Goal: Find specific page/section: Find specific page/section

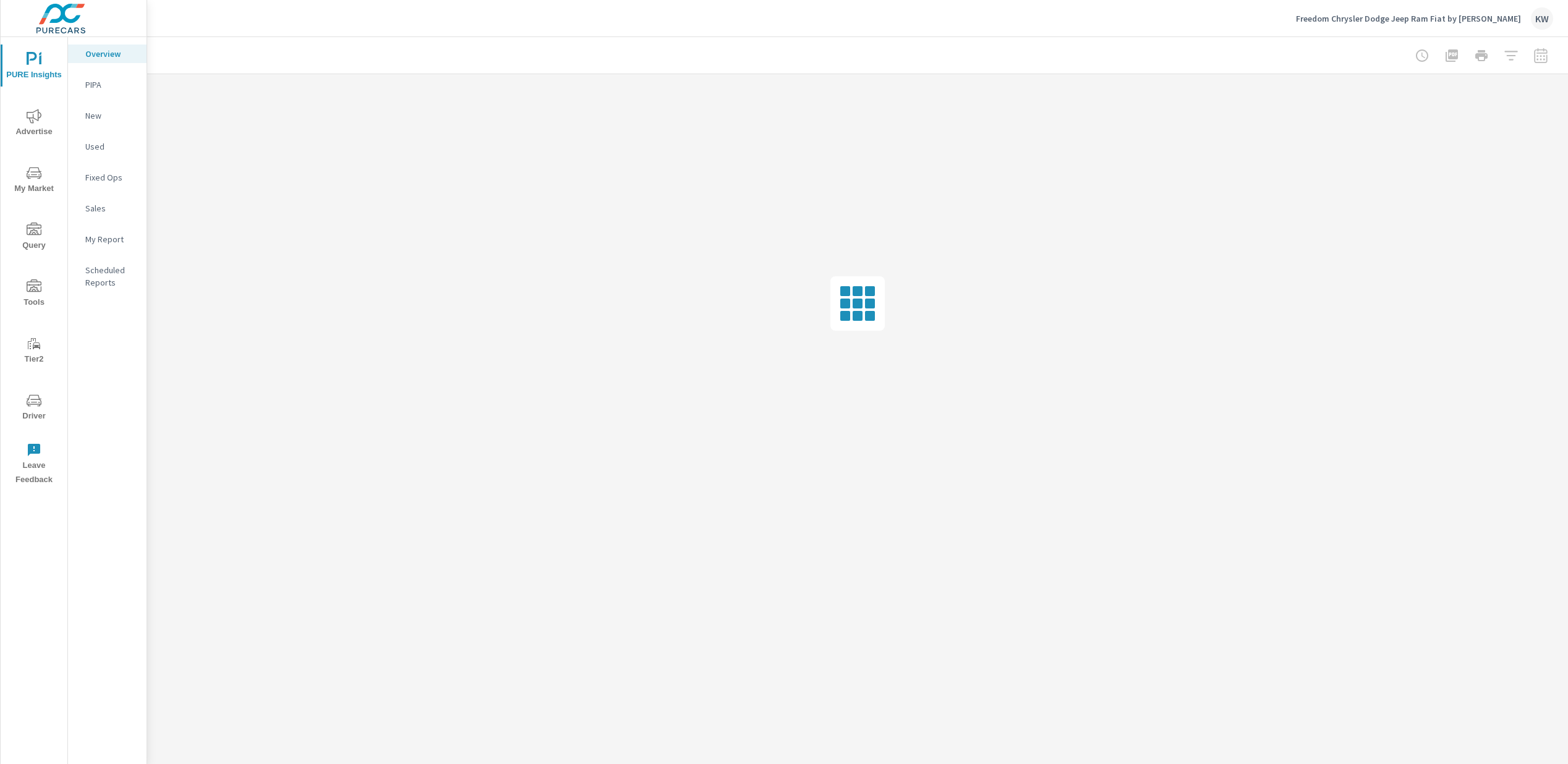
click at [31, 414] on span "Driver" at bounding box center [34, 408] width 59 height 30
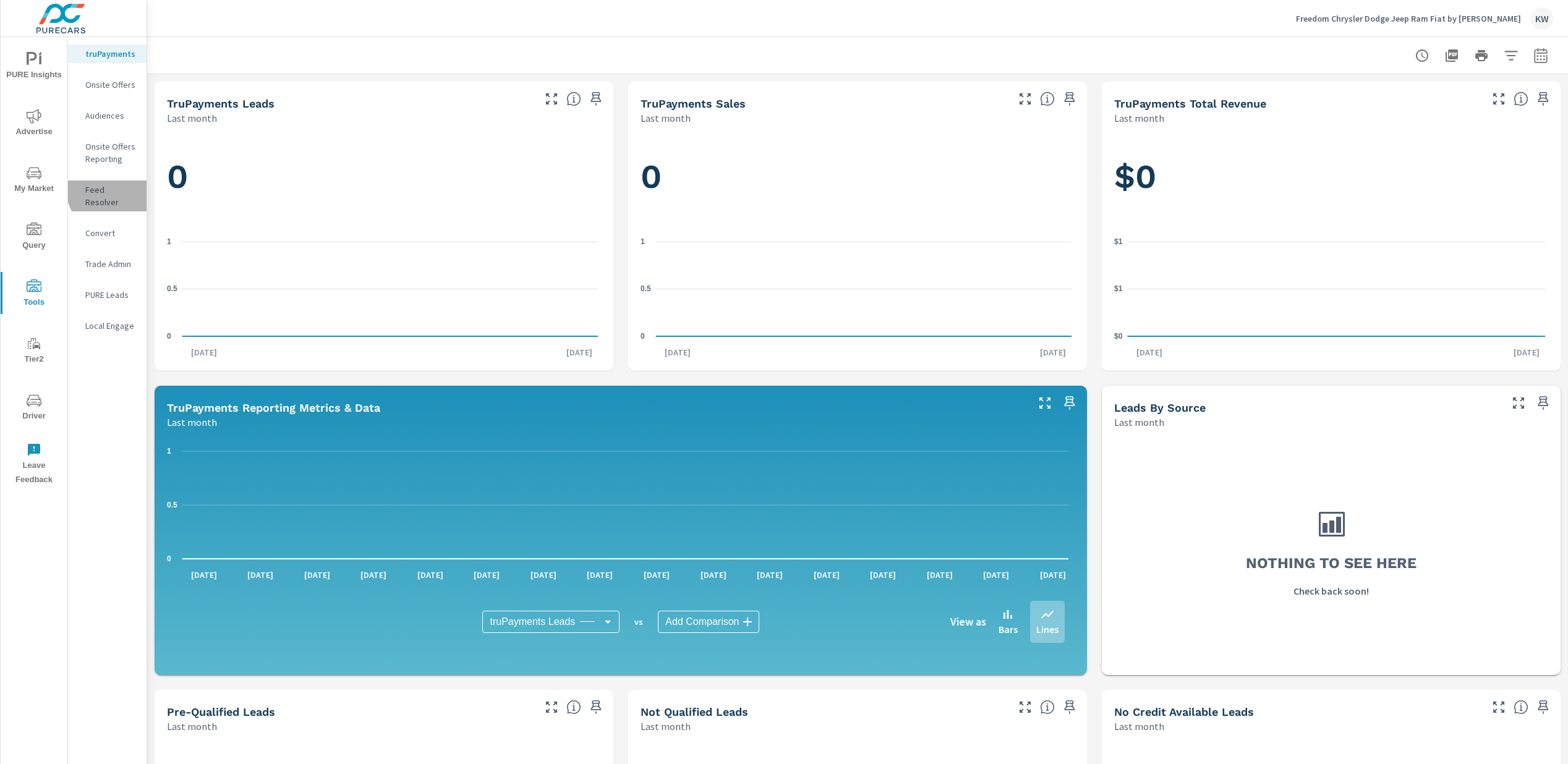
click at [116, 189] on p "Feed Resolver" at bounding box center [111, 195] width 51 height 25
